Goal: Navigation & Orientation: Find specific page/section

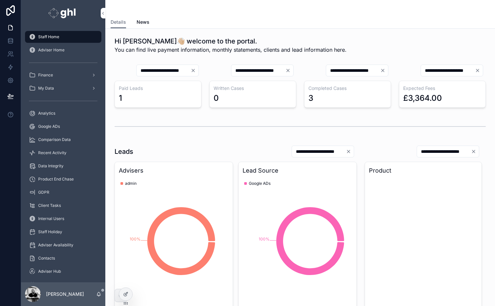
click at [49, 149] on div "Recent Activity" at bounding box center [63, 152] width 68 height 11
